Goal: Book appointment/travel/reservation

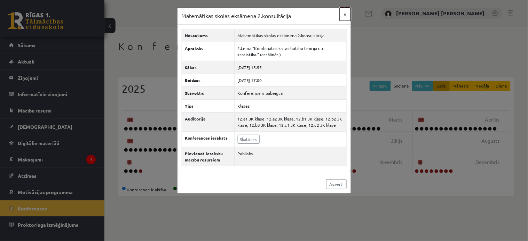
click at [345, 18] on button "×" at bounding box center [345, 14] width 11 height 13
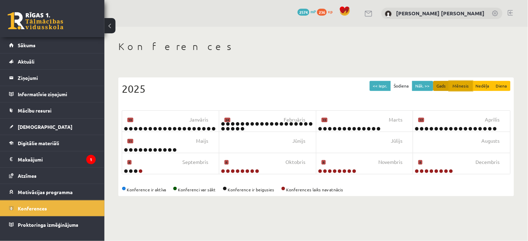
click at [460, 88] on button "Mēnesis" at bounding box center [460, 86] width 23 height 10
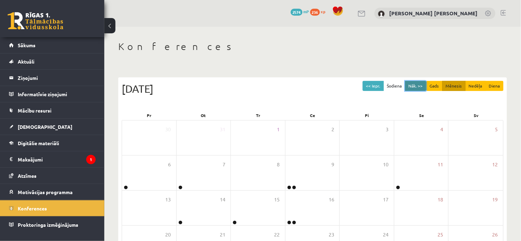
click at [420, 83] on button "Nāk. >>" at bounding box center [415, 86] width 21 height 10
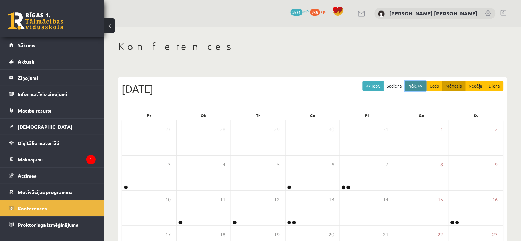
click at [420, 83] on button "Nāk. >>" at bounding box center [415, 86] width 21 height 10
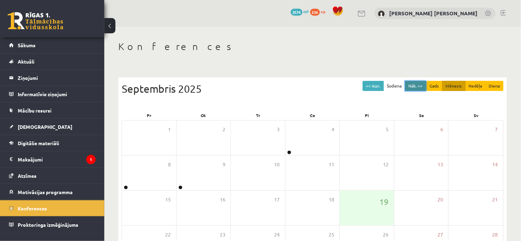
click at [420, 83] on button "Nāk. >>" at bounding box center [415, 86] width 21 height 10
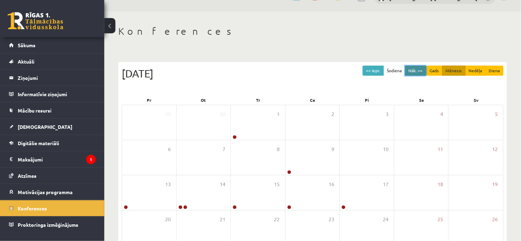
scroll to position [36, 0]
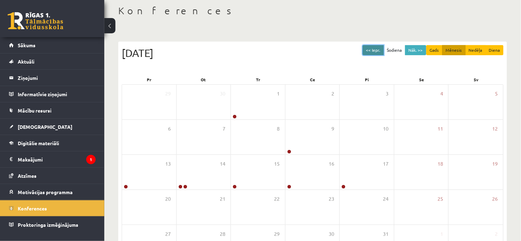
click at [371, 46] on button "<< Iepr." at bounding box center [373, 50] width 21 height 10
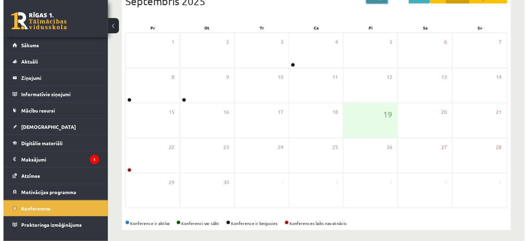
scroll to position [91, 0]
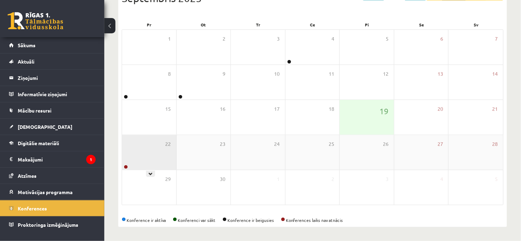
click at [153, 143] on div "22" at bounding box center [149, 152] width 54 height 35
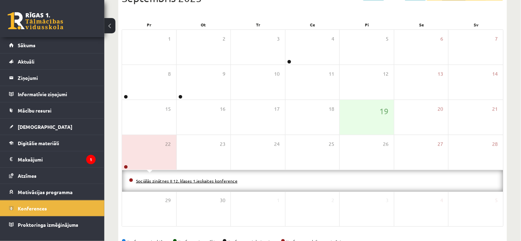
click at [166, 181] on link "Sociālās zinātnes II 12. klases 1.ieskaites konference" at bounding box center [187, 181] width 102 height 6
